Goal: Leave review/rating

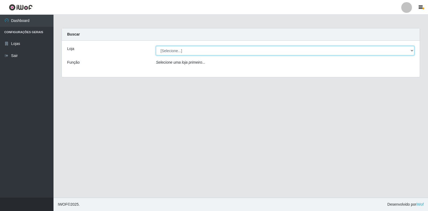
click at [411, 51] on select "[Selecione...] Atacado Vem - Loja 30 Laranjeiras Velha" at bounding box center [285, 50] width 259 height 9
select select "495"
click at [156, 46] on select "[Selecione...] Atacado Vem - Loja 30 Laranjeiras Velha" at bounding box center [285, 50] width 259 height 9
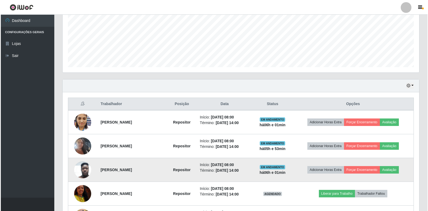
scroll to position [161, 0]
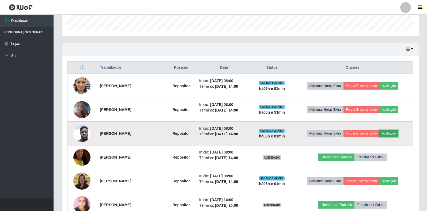
click at [390, 134] on button "Avaliação" at bounding box center [388, 133] width 19 height 7
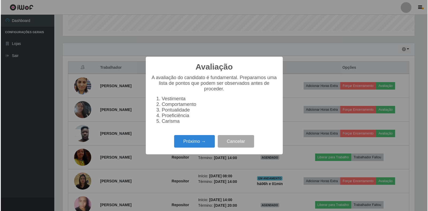
scroll to position [111, 354]
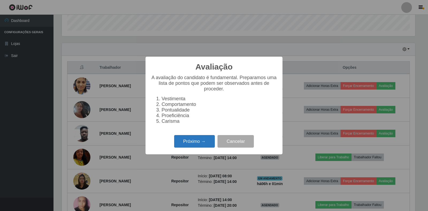
click at [193, 141] on button "Próximo →" at bounding box center [194, 141] width 41 height 13
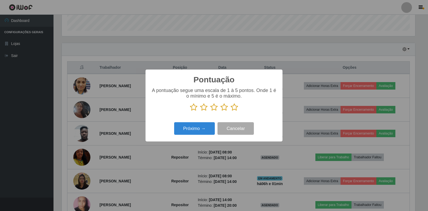
scroll to position [267524, 267282]
click at [196, 128] on button "Próximo →" at bounding box center [194, 128] width 41 height 13
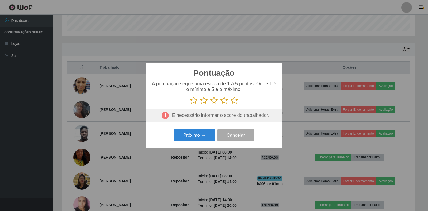
click at [230, 101] on p at bounding box center [214, 101] width 126 height 8
click at [235, 101] on icon at bounding box center [234, 101] width 7 height 8
click at [231, 105] on input "radio" at bounding box center [231, 105] width 0 height 0
click at [197, 135] on button "Próximo →" at bounding box center [194, 135] width 41 height 13
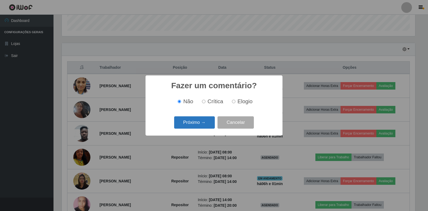
click at [194, 123] on button "Próximo →" at bounding box center [194, 122] width 41 height 13
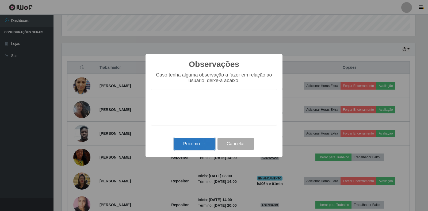
click at [203, 143] on button "Próximo →" at bounding box center [194, 144] width 41 height 13
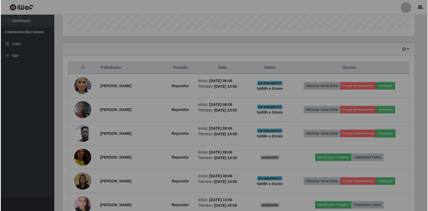
scroll to position [111, 357]
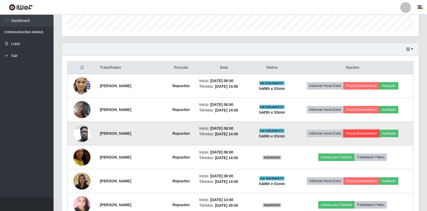
click at [373, 132] on button "Forçar Encerramento" at bounding box center [361, 133] width 36 height 7
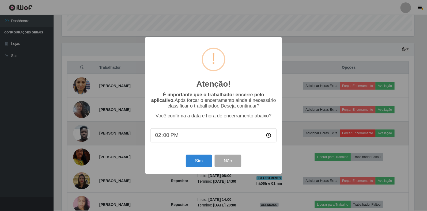
scroll to position [111, 354]
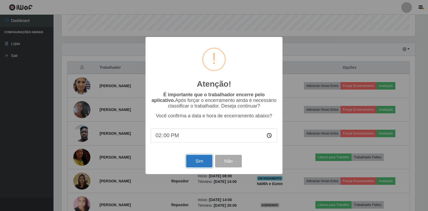
click at [199, 160] on button "Sim" at bounding box center [199, 161] width 26 height 13
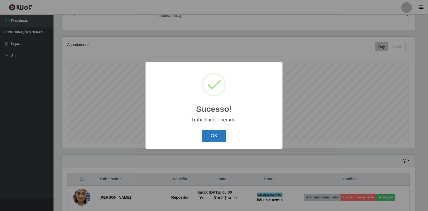
click at [211, 136] on button "OK" at bounding box center [214, 136] width 25 height 13
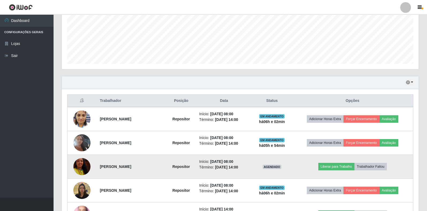
scroll to position [156, 0]
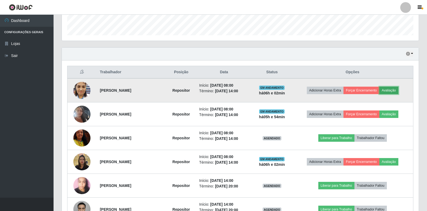
click at [390, 88] on button "Avaliação" at bounding box center [388, 90] width 19 height 7
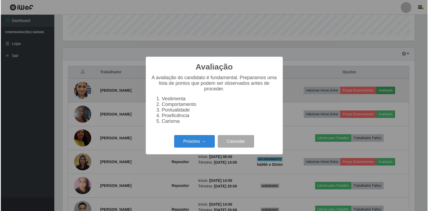
scroll to position [111, 354]
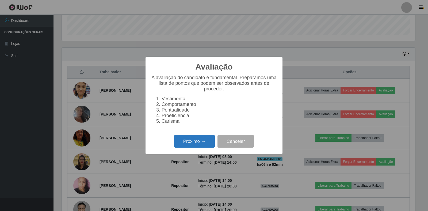
click at [196, 143] on button "Próximo →" at bounding box center [194, 141] width 41 height 13
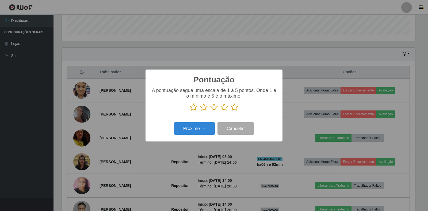
scroll to position [267524, 267282]
click at [224, 107] on icon at bounding box center [224, 107] width 7 height 8
click at [221, 111] on input "radio" at bounding box center [221, 111] width 0 height 0
click at [198, 130] on button "Próximo →" at bounding box center [194, 128] width 41 height 13
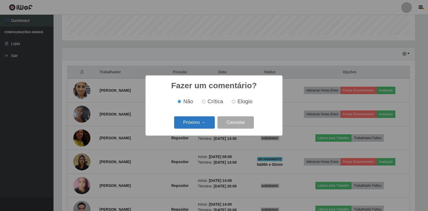
click at [198, 129] on button "Próximo →" at bounding box center [194, 122] width 41 height 13
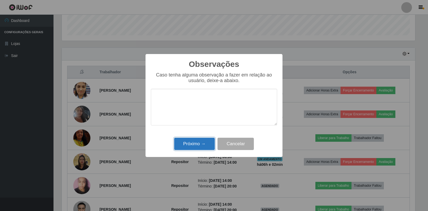
click at [203, 140] on button "Próximo →" at bounding box center [194, 144] width 41 height 13
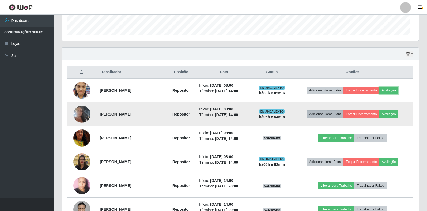
scroll to position [111, 357]
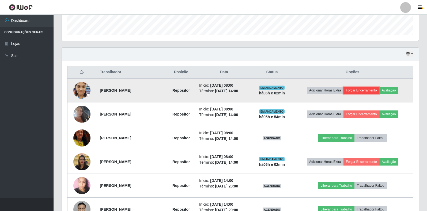
click at [369, 91] on button "Forçar Encerramento" at bounding box center [361, 90] width 36 height 7
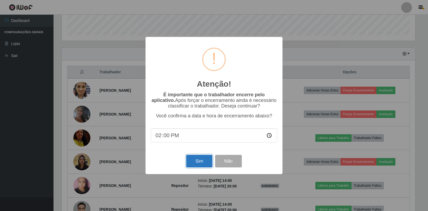
click at [196, 159] on button "Sim" at bounding box center [199, 161] width 26 height 13
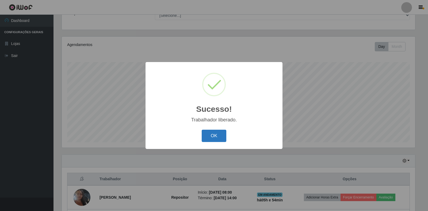
click at [223, 134] on button "OK" at bounding box center [214, 136] width 25 height 13
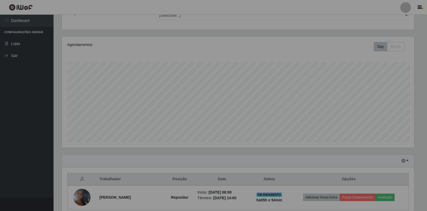
scroll to position [0, 0]
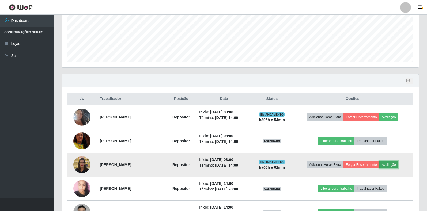
click at [391, 165] on button "Avaliação" at bounding box center [388, 164] width 19 height 7
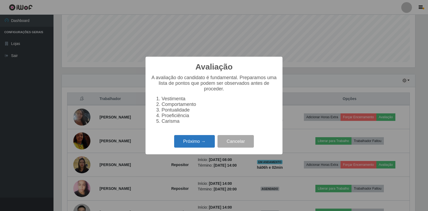
click at [199, 142] on button "Próximo →" at bounding box center [194, 141] width 41 height 13
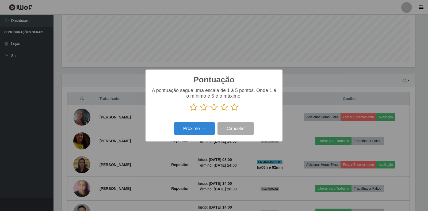
click at [224, 108] on icon at bounding box center [224, 107] width 7 height 8
click at [221, 111] on input "radio" at bounding box center [221, 111] width 0 height 0
click at [202, 128] on button "Próximo →" at bounding box center [194, 128] width 41 height 13
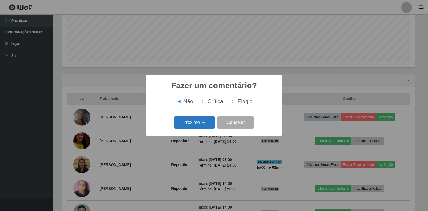
click at [192, 123] on button "Próximo →" at bounding box center [194, 122] width 41 height 13
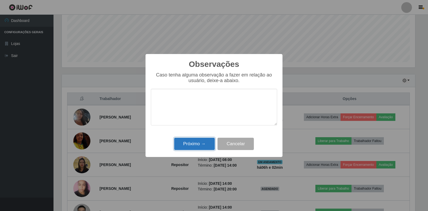
click at [203, 141] on button "Próximo →" at bounding box center [194, 144] width 41 height 13
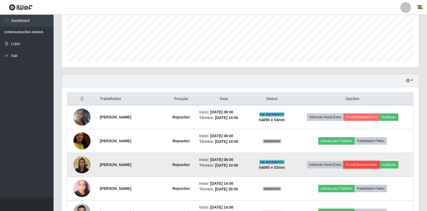
click at [370, 165] on button "Forçar Encerramento" at bounding box center [361, 164] width 36 height 7
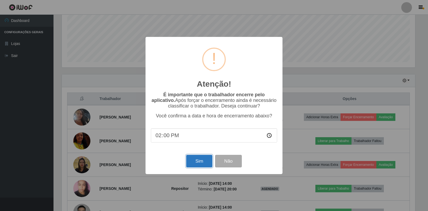
click at [198, 160] on button "Sim" at bounding box center [199, 161] width 26 height 13
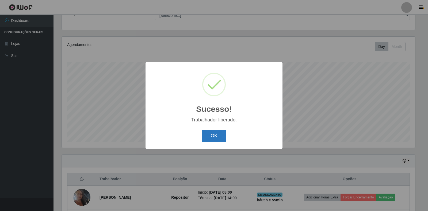
click at [212, 134] on button "OK" at bounding box center [214, 136] width 25 height 13
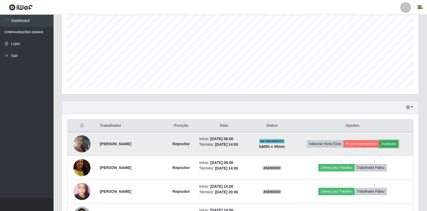
click at [393, 143] on button "Avaliação" at bounding box center [388, 143] width 19 height 7
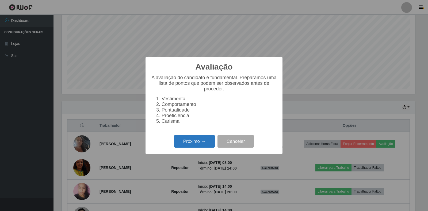
click at [199, 145] on button "Próximo →" at bounding box center [194, 141] width 41 height 13
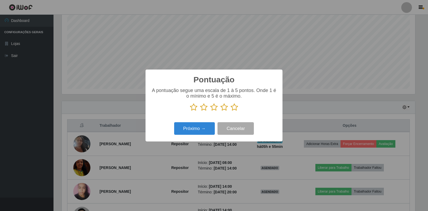
drag, startPoint x: 215, startPoint y: 107, endPoint x: 207, endPoint y: 122, distance: 16.5
click at [214, 107] on icon at bounding box center [213, 107] width 7 height 8
click at [210, 111] on input "radio" at bounding box center [210, 111] width 0 height 0
click at [224, 107] on icon at bounding box center [224, 107] width 7 height 8
click at [221, 111] on input "radio" at bounding box center [221, 111] width 0 height 0
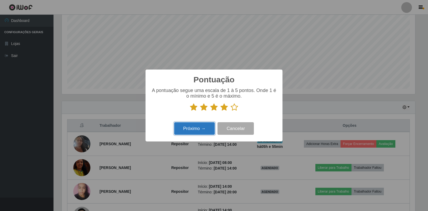
click at [202, 127] on button "Próximo →" at bounding box center [194, 128] width 41 height 13
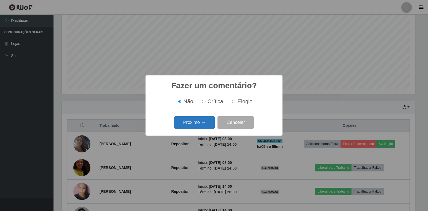
click at [203, 119] on button "Próximo →" at bounding box center [194, 122] width 41 height 13
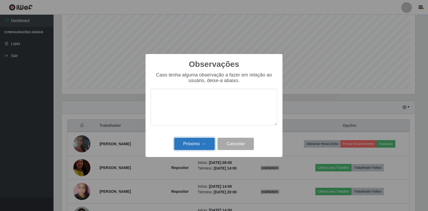
click at [197, 145] on button "Próximo →" at bounding box center [194, 144] width 41 height 13
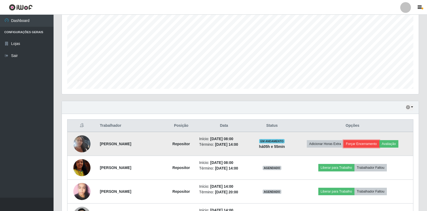
click at [368, 144] on button "Forçar Encerramento" at bounding box center [361, 143] width 36 height 7
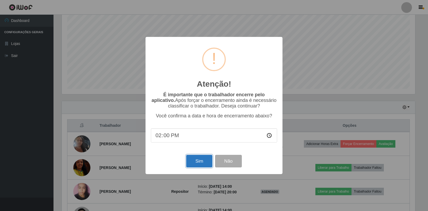
click at [199, 160] on button "Sim" at bounding box center [199, 161] width 26 height 13
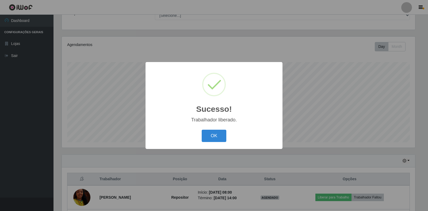
click at [342, 76] on div "Sucesso! × Trabalhador liberado. OK Cancel" at bounding box center [214, 105] width 428 height 211
